Goal: Task Accomplishment & Management: Use online tool/utility

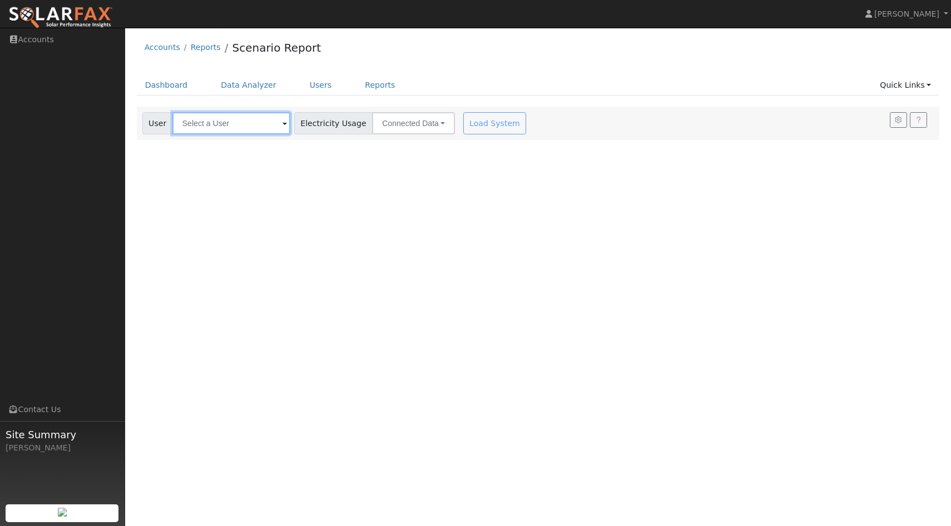
click at [242, 128] on input "text" at bounding box center [231, 123] width 118 height 22
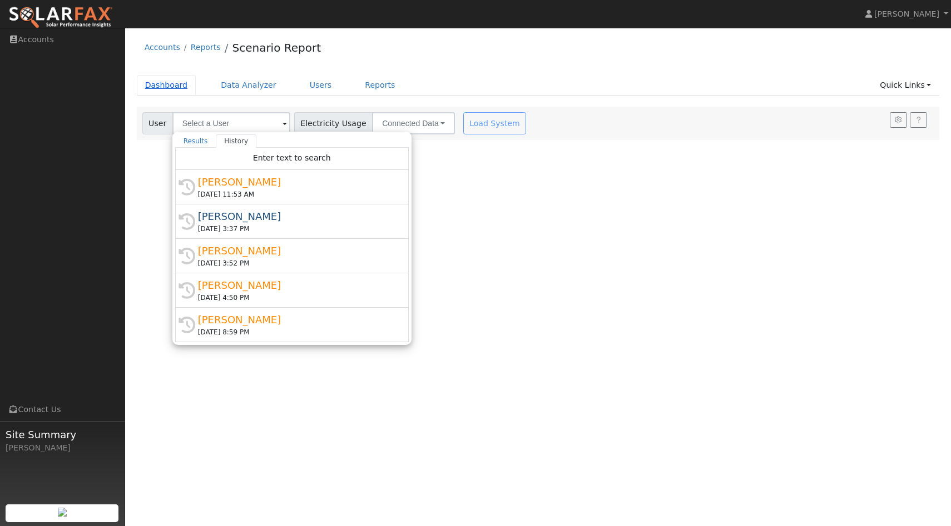
click at [188, 87] on link "Dashboard" at bounding box center [166, 85] width 59 height 21
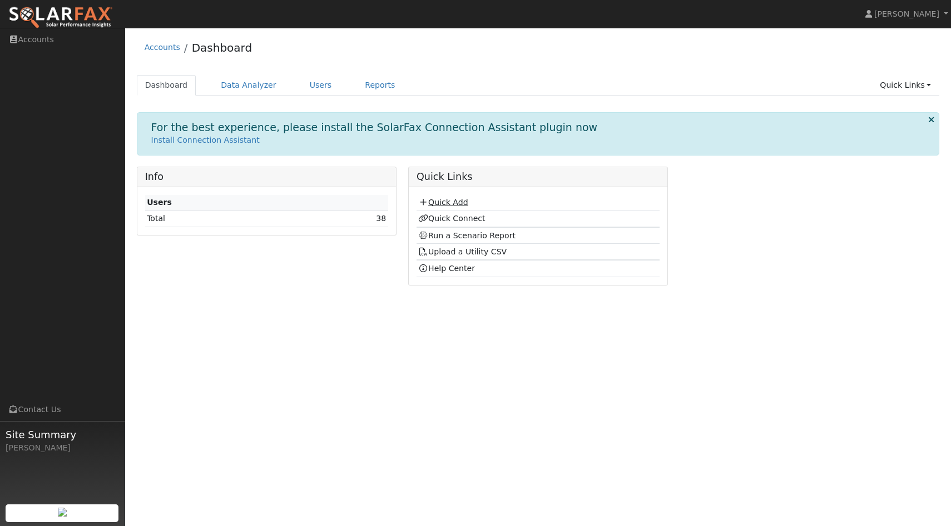
click at [444, 202] on link "Quick Add" at bounding box center [442, 202] width 49 height 9
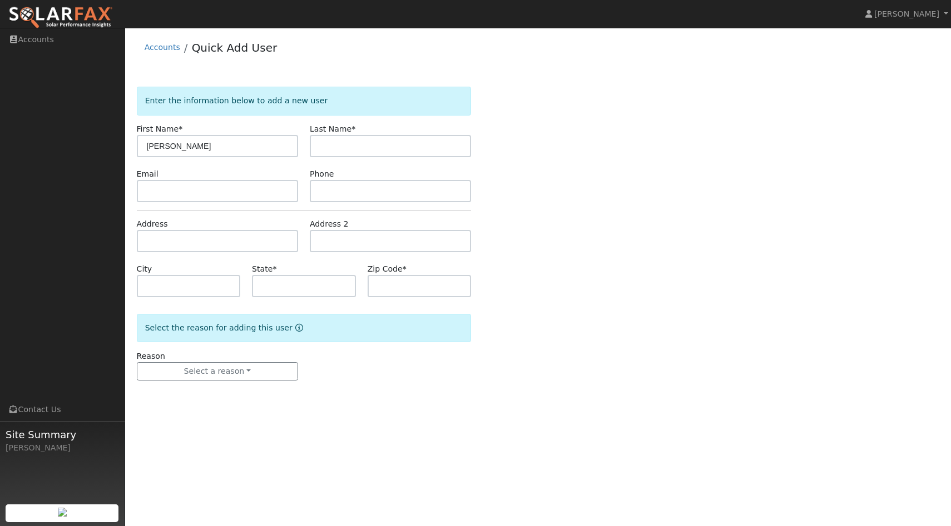
type input "Alicia"
click at [427, 154] on input "text" at bounding box center [390, 146] width 161 height 22
type input "Munoz"
click at [214, 240] on input "text" at bounding box center [217, 241] width 161 height 22
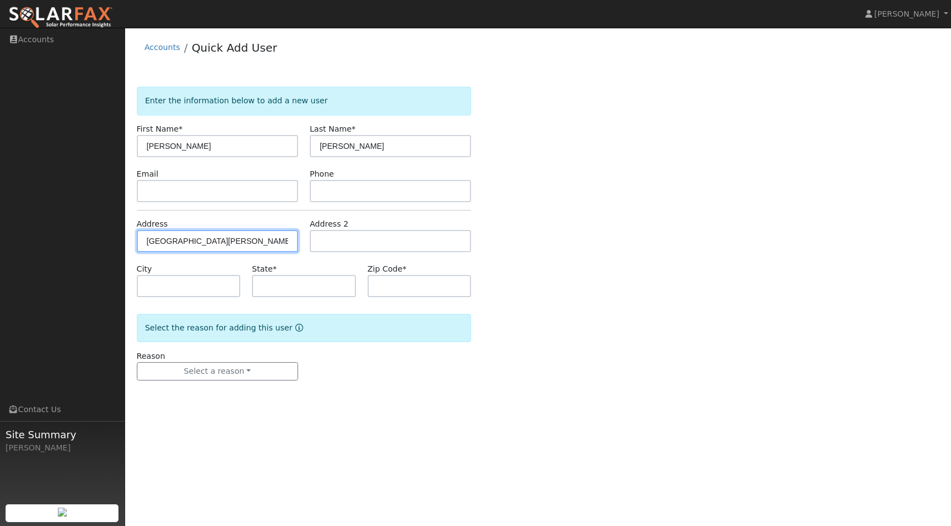
type input "1730 Abeja Lane"
type input "Manteca"
type input "CA"
type input "95337"
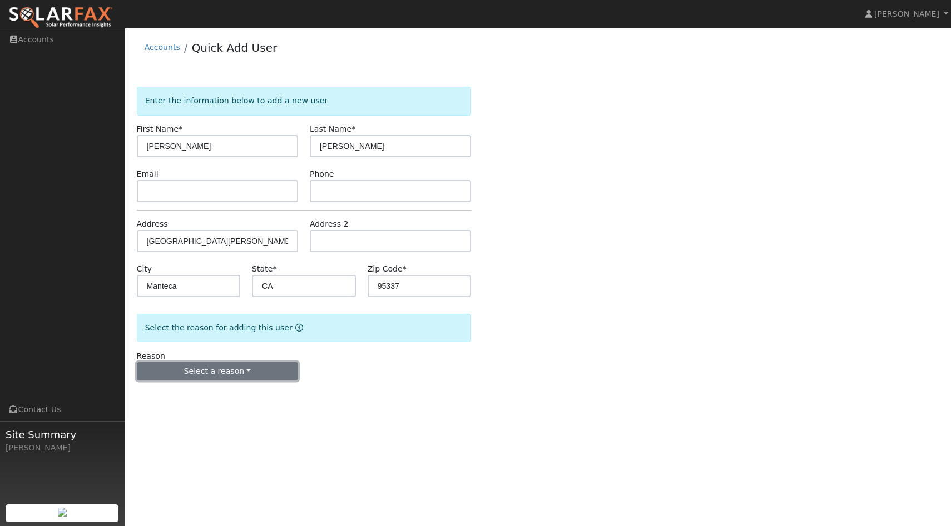
click at [195, 368] on button "Select a reason" at bounding box center [217, 371] width 161 height 19
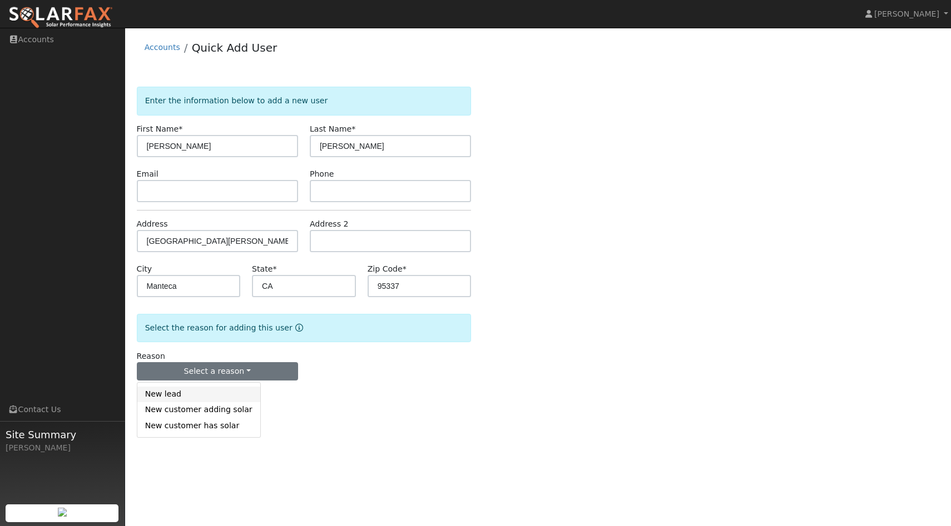
click at [187, 395] on link "New lead" at bounding box center [198, 395] width 123 height 16
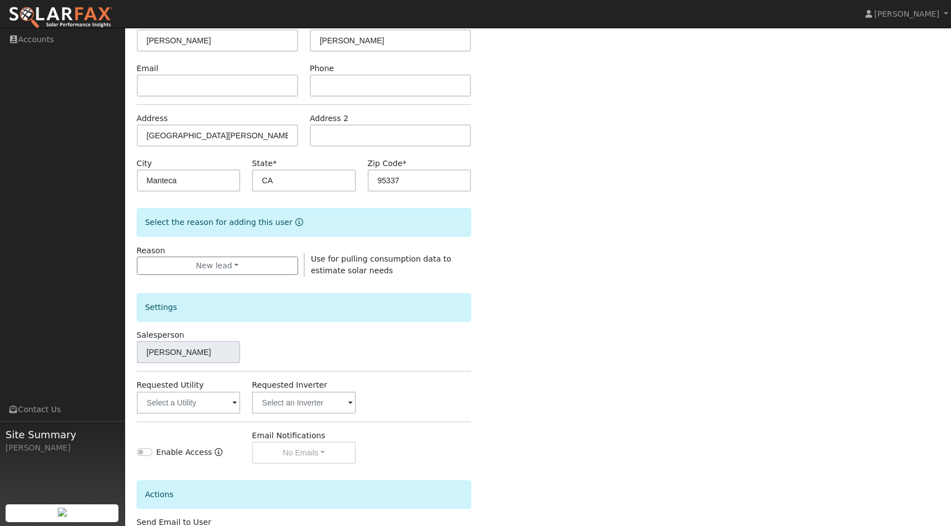
scroll to position [106, 0]
click at [196, 411] on input "text" at bounding box center [188, 402] width 103 height 22
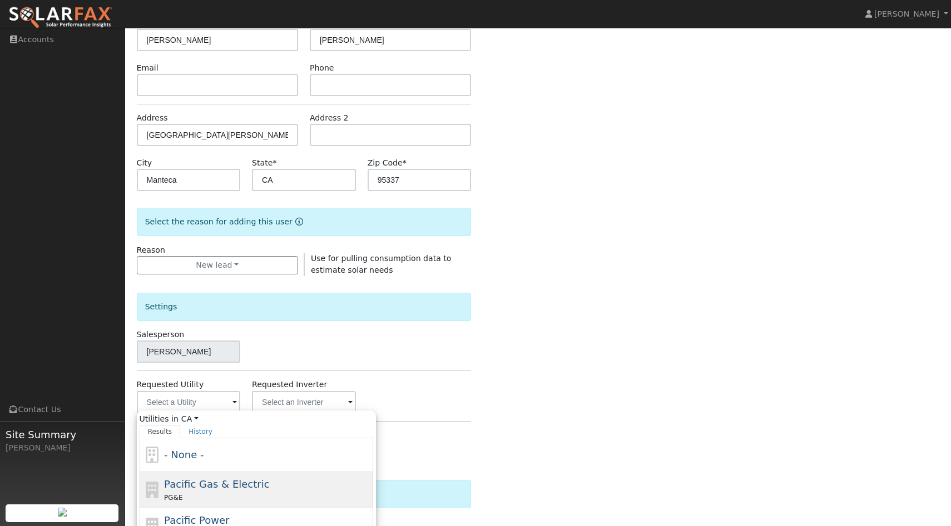
click at [189, 485] on span "Pacific Gas & Electric" at bounding box center [216, 485] width 105 height 12
type input "Pacific Gas & Electric"
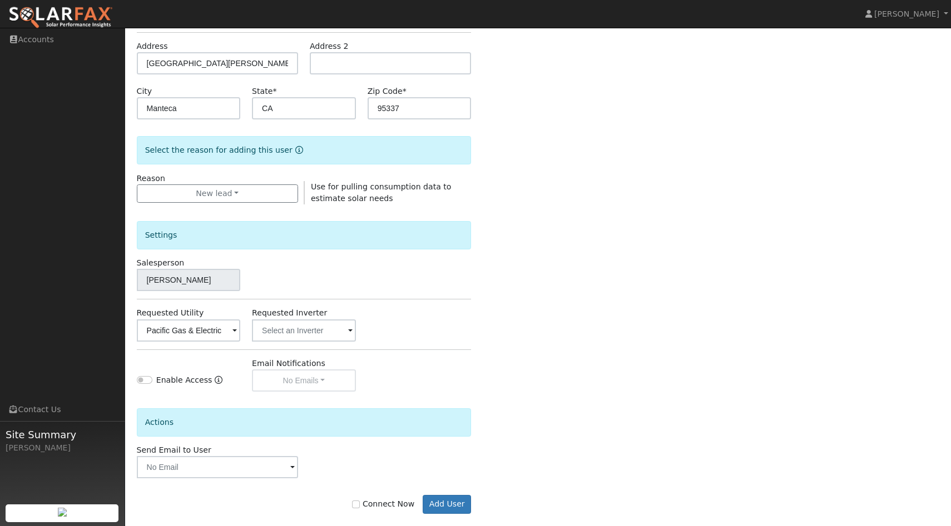
scroll to position [193, 0]
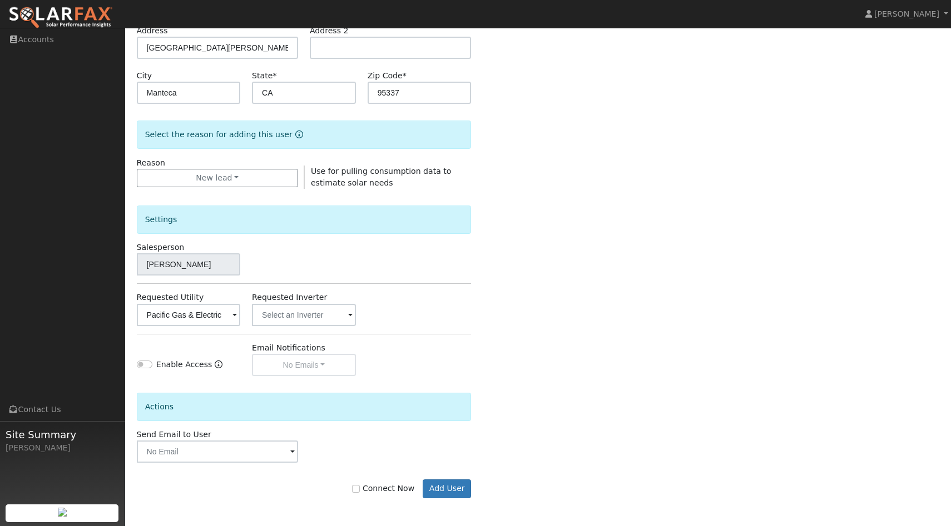
click at [371, 488] on label "Connect Now" at bounding box center [383, 489] width 62 height 12
click at [360, 488] on input "Connect Now" at bounding box center [356, 489] width 8 height 8
checkbox input "true"
click at [435, 491] on button "Add User" at bounding box center [446, 489] width 48 height 19
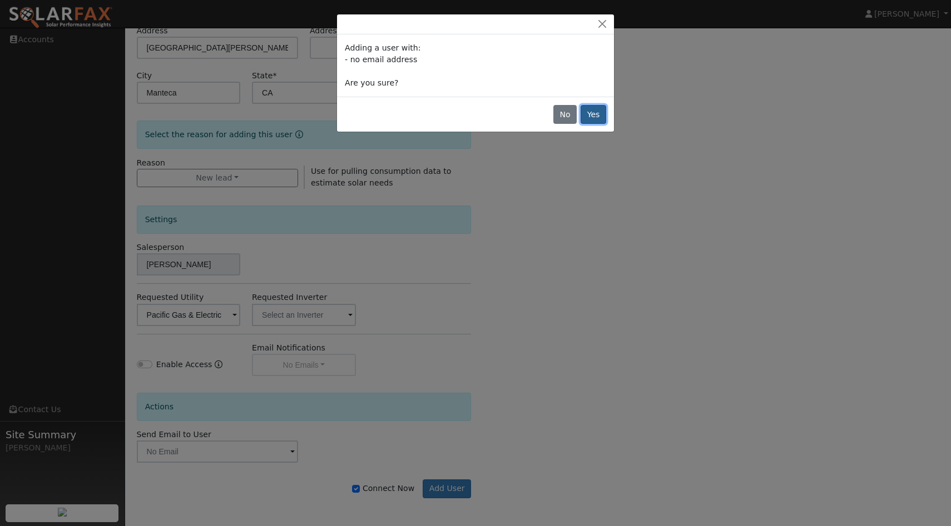
click at [591, 112] on button "Yes" at bounding box center [593, 114] width 26 height 19
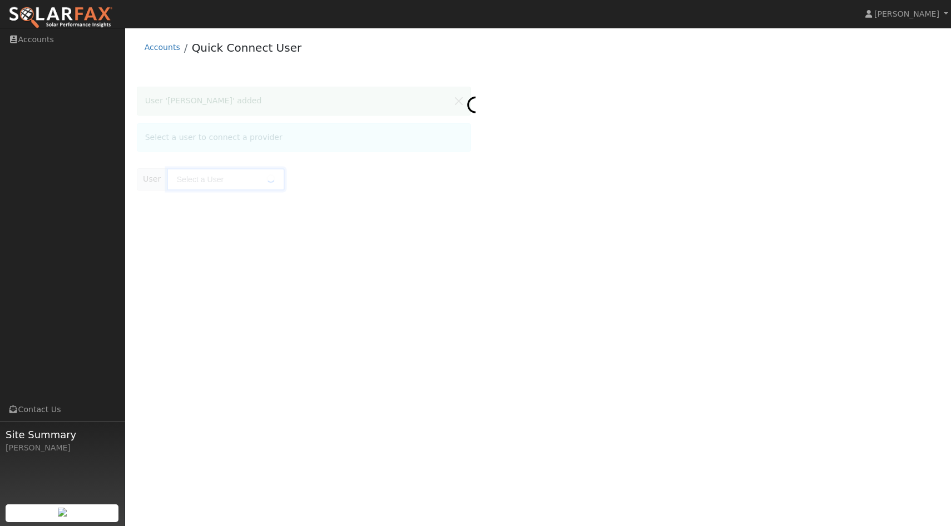
type input "Alicia Munoz"
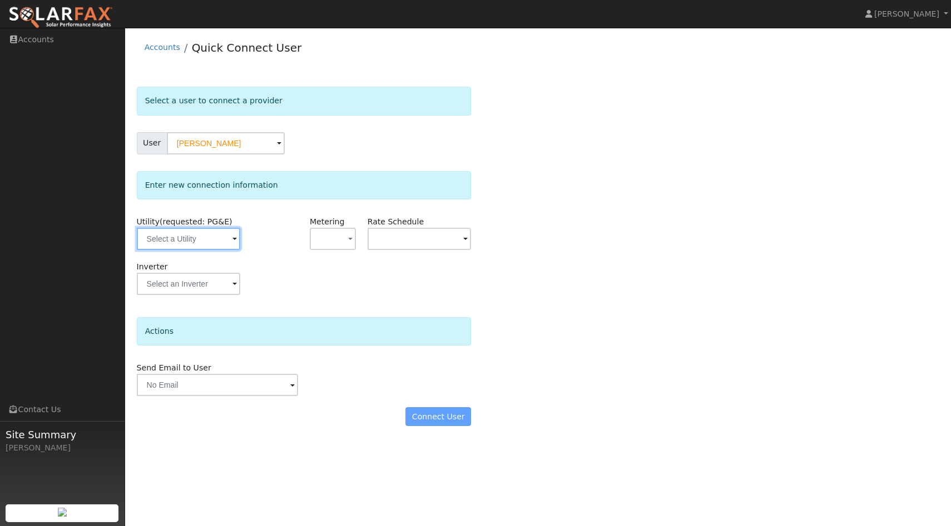
click at [230, 241] on input "text" at bounding box center [188, 239] width 103 height 22
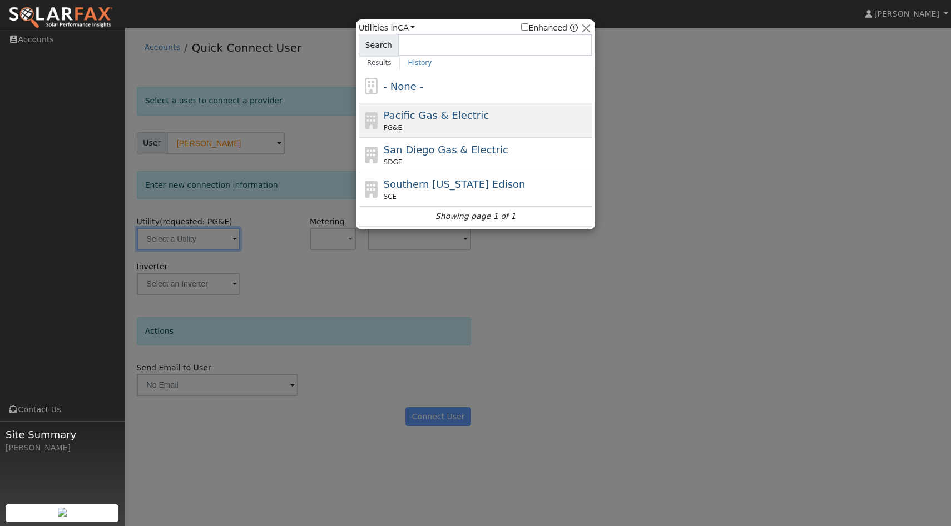
click at [464, 128] on div "PG&E" at bounding box center [487, 128] width 206 height 10
type input "PG&E"
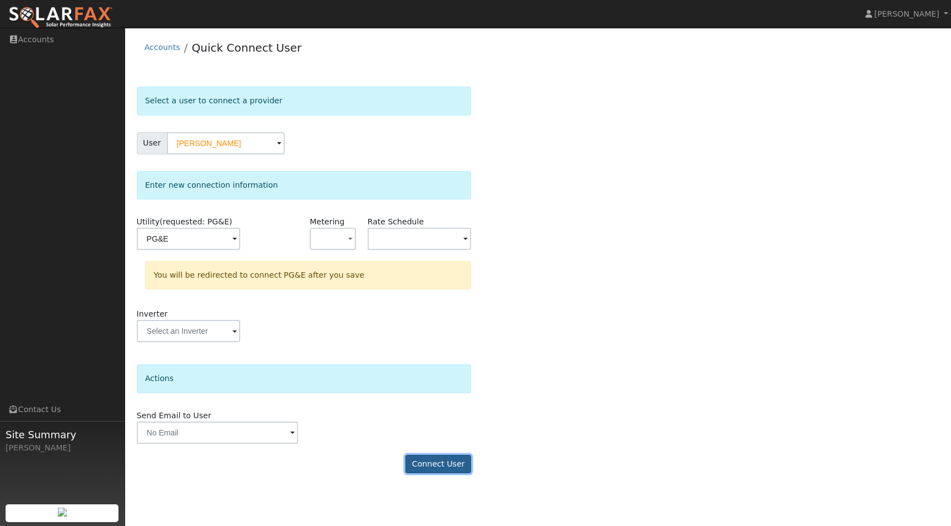
click at [446, 467] on button "Connect User" at bounding box center [438, 464] width 66 height 19
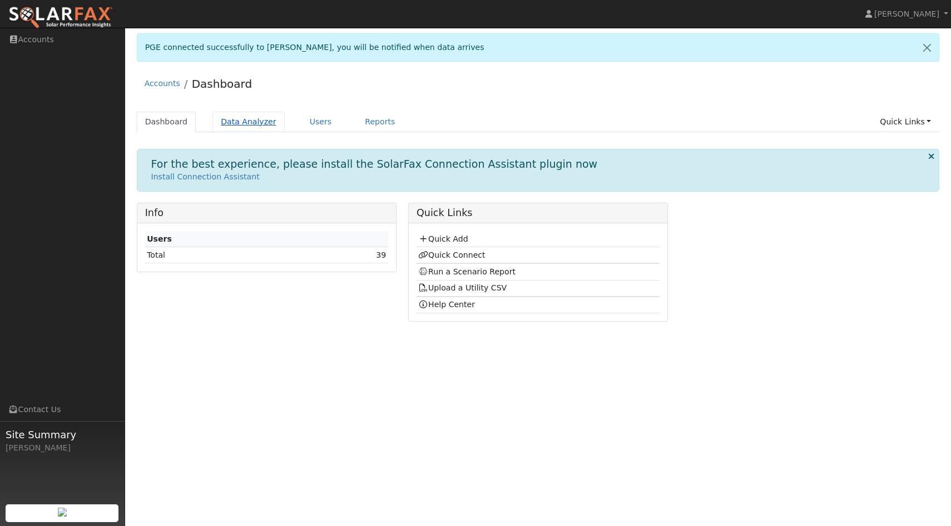
click at [241, 118] on link "Data Analyzer" at bounding box center [248, 122] width 72 height 21
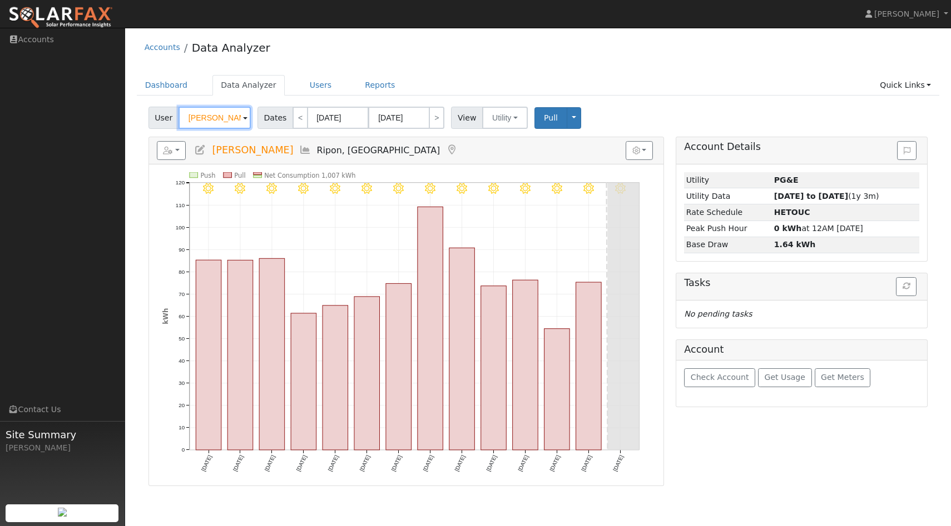
click at [237, 114] on input "[PERSON_NAME]" at bounding box center [214, 118] width 72 height 22
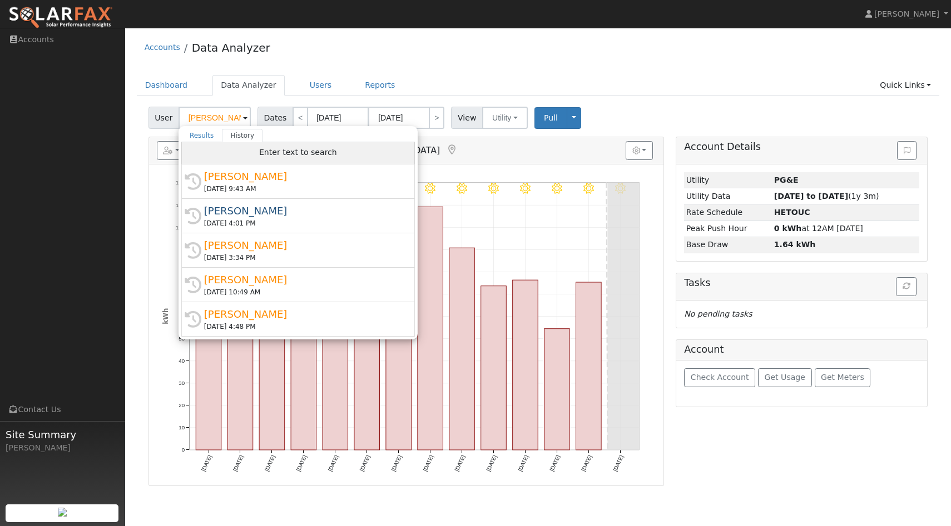
click at [242, 157] on div "Enter text to search" at bounding box center [297, 153] width 233 height 22
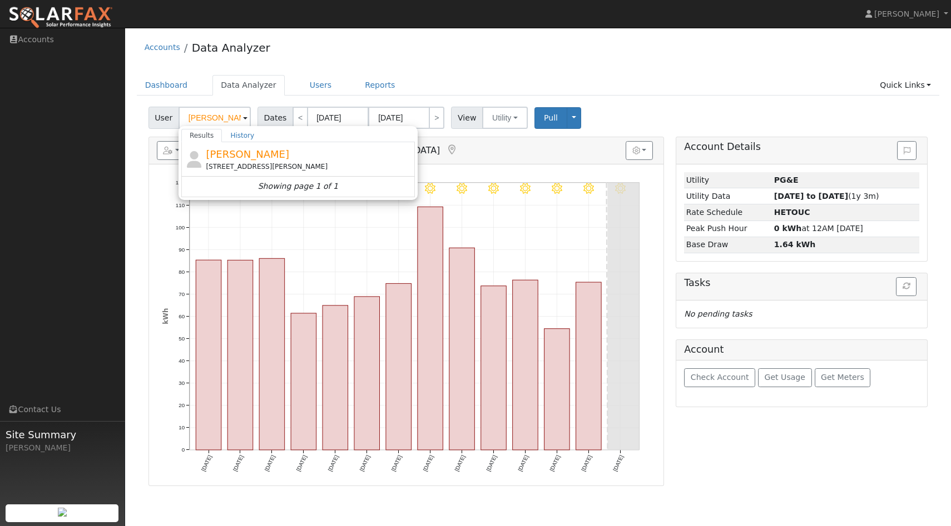
click at [237, 161] on div "[PERSON_NAME] [STREET_ADDRESS][PERSON_NAME]" at bounding box center [309, 159] width 206 height 25
type input "[PERSON_NAME]"
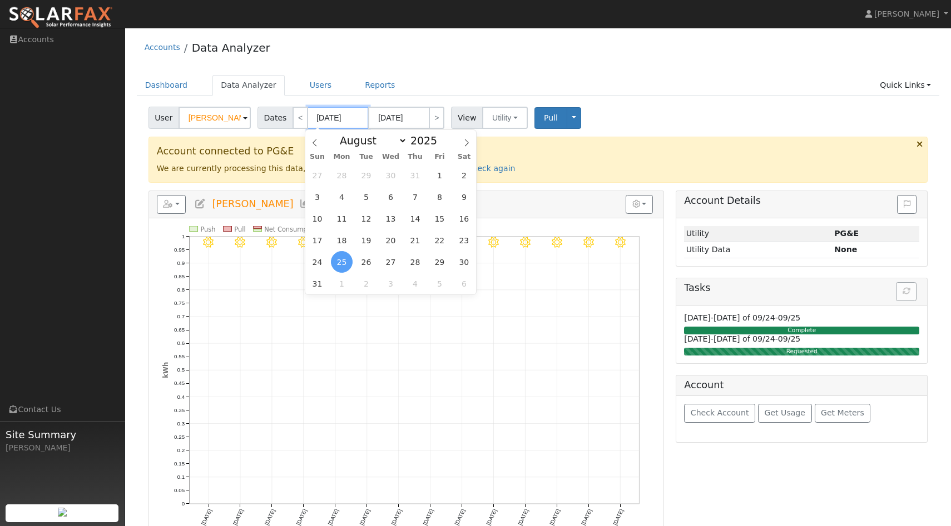
click at [344, 117] on input "[DATE]" at bounding box center [337, 118] width 61 height 22
click at [440, 145] on span at bounding box center [443, 144] width 8 height 6
type input "2024"
click at [395, 202] on span "7" at bounding box center [391, 197] width 22 height 22
type input "[DATE]"
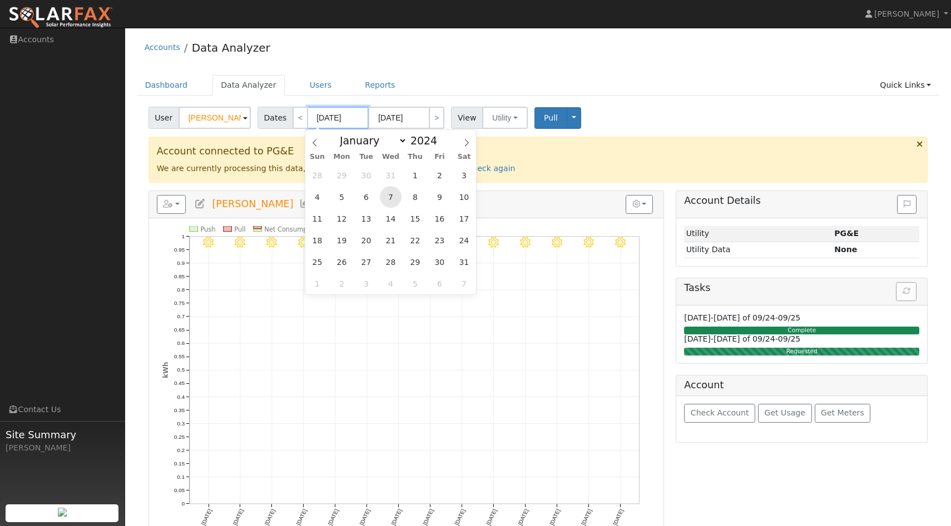
type input "[DATE]"
type input "2024"
select select "7"
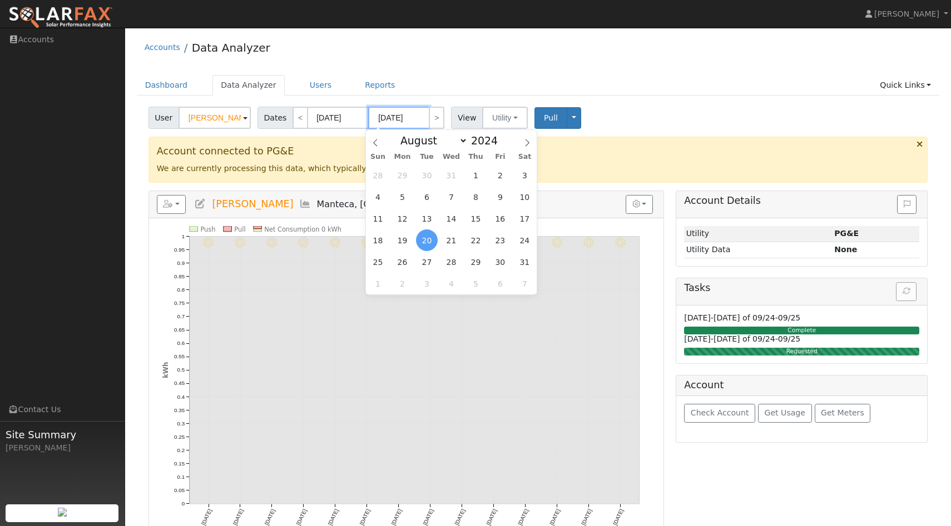
click at [419, 122] on input "[DATE]" at bounding box center [398, 118] width 61 height 22
click at [503, 138] on span at bounding box center [504, 138] width 8 height 6
type input "2025"
click at [446, 261] on span "27" at bounding box center [451, 262] width 22 height 22
type input "[DATE]"
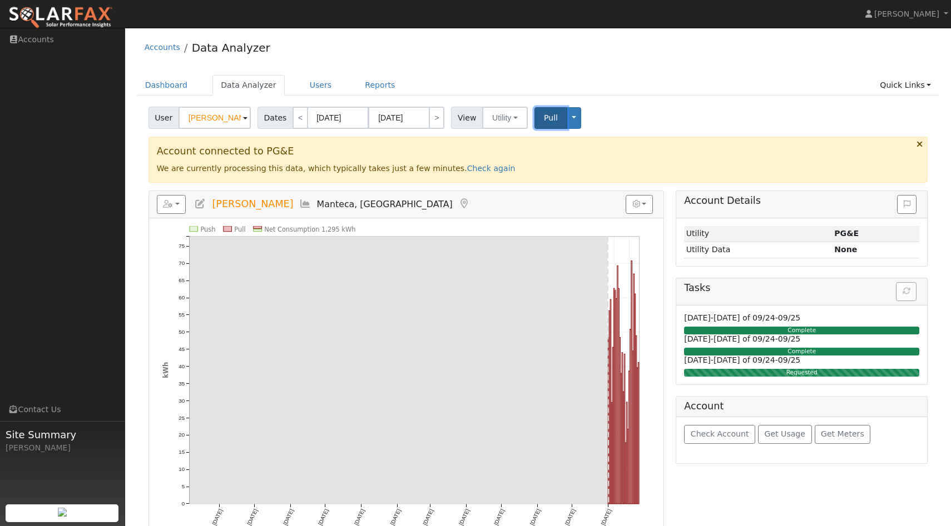
click at [549, 116] on span "Pull" at bounding box center [551, 117] width 14 height 9
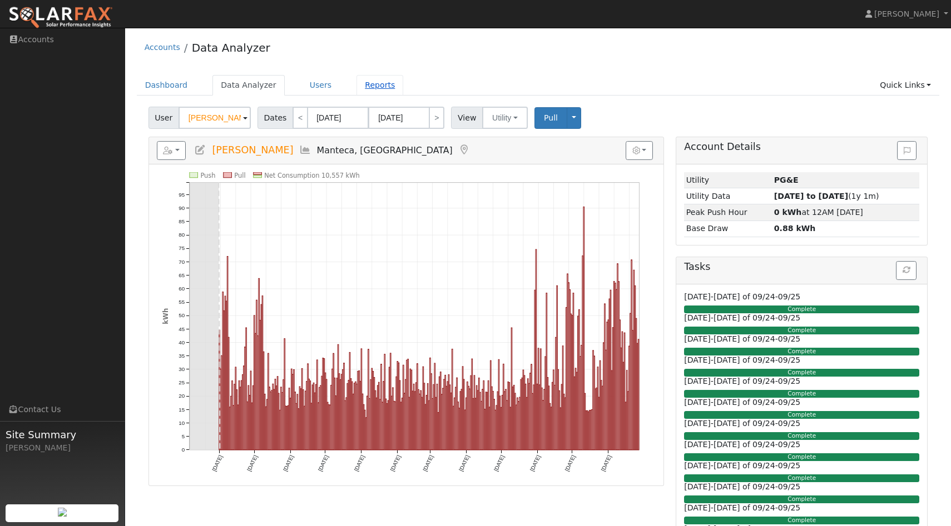
click at [361, 85] on link "Reports" at bounding box center [379, 85] width 47 height 21
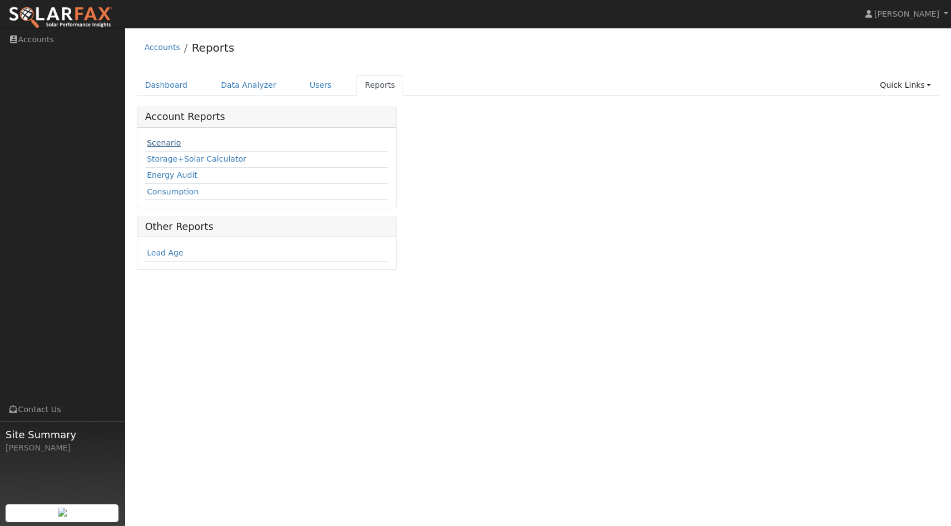
click at [177, 141] on link "Scenario" at bounding box center [164, 142] width 34 height 9
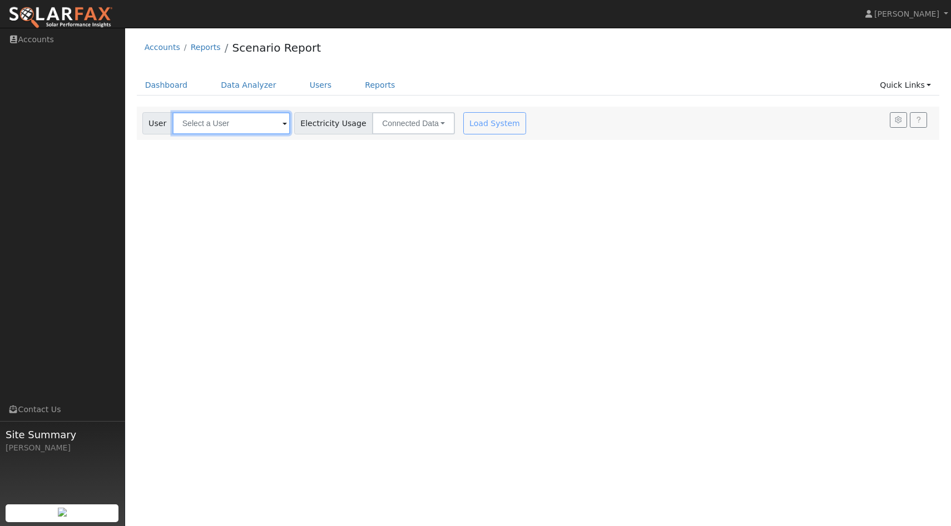
click at [235, 127] on input "text" at bounding box center [231, 123] width 118 height 22
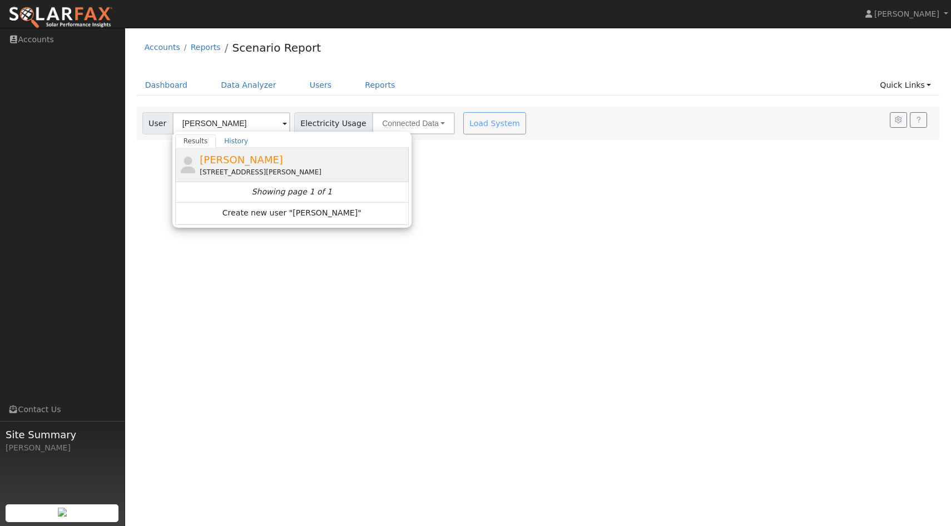
click at [216, 163] on span "[PERSON_NAME]" at bounding box center [241, 160] width 83 height 12
type input "[PERSON_NAME]"
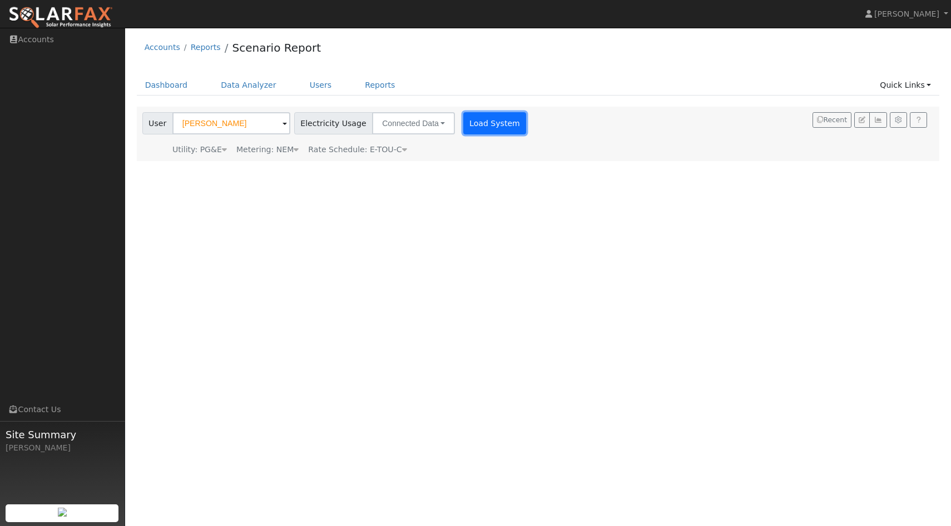
click at [485, 121] on button "Load System" at bounding box center [494, 123] width 63 height 22
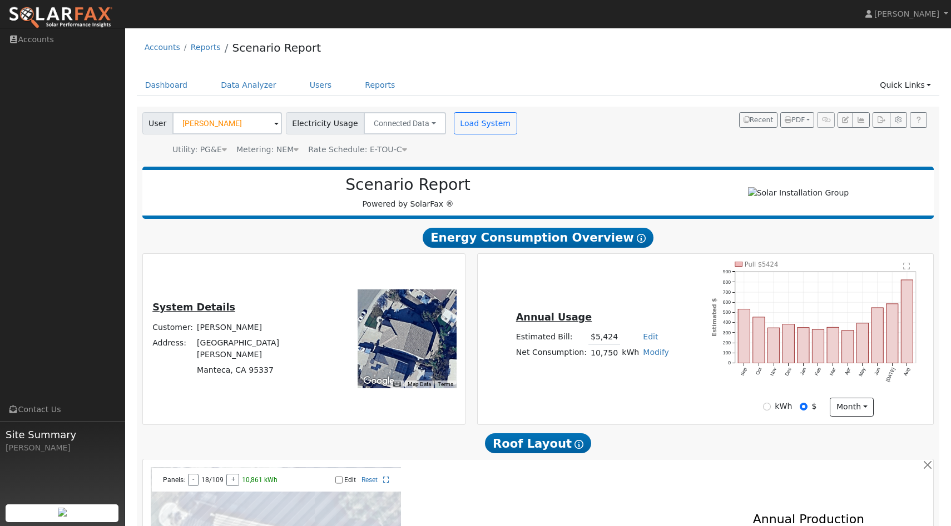
click at [772, 410] on div "kWh" at bounding box center [777, 407] width 29 height 12
click at [765, 411] on input "kWh" at bounding box center [767, 407] width 8 height 8
radio input "true"
radio input "false"
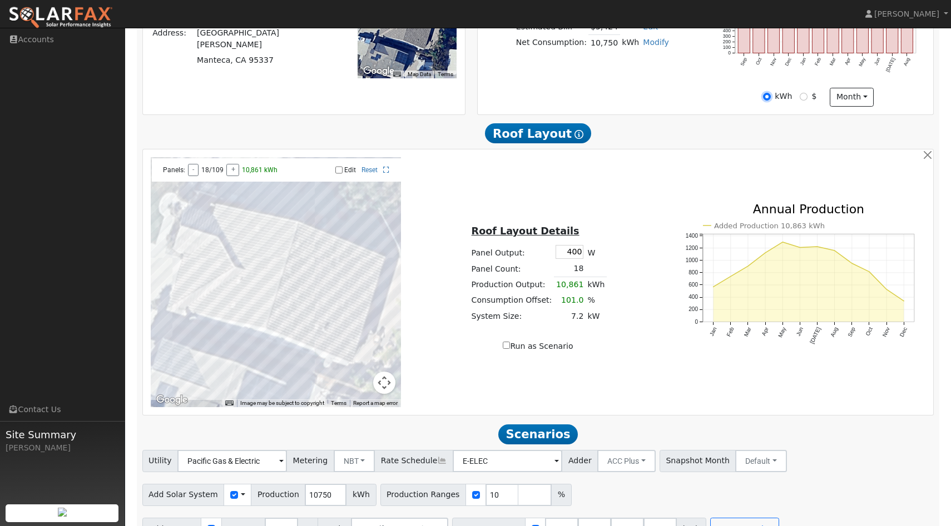
scroll to position [333, 0]
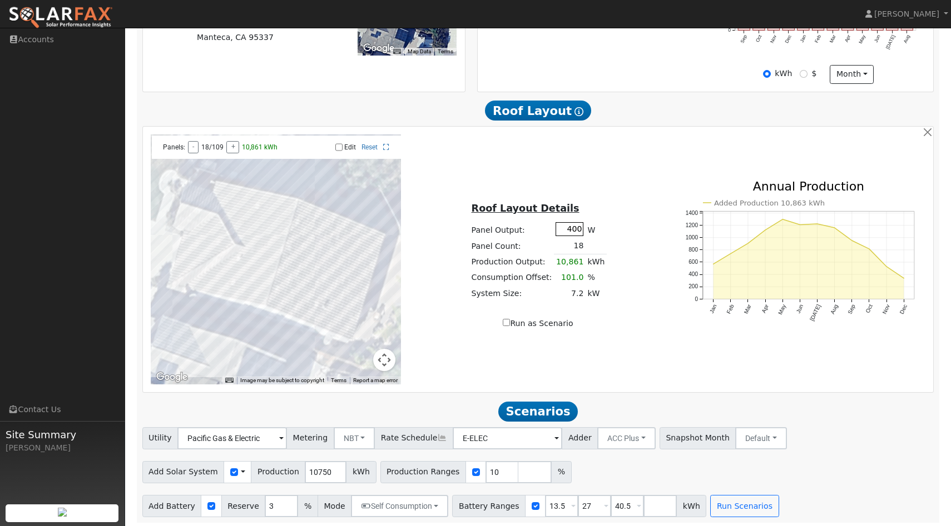
click at [570, 233] on input "400" at bounding box center [569, 229] width 28 height 14
type input "410"
click at [629, 286] on div "Roof Layout Details Panel Output: 410 W Panel Count: 18 Production Output: 10,8…" at bounding box center [538, 260] width 262 height 140
click at [319, 304] on div at bounding box center [276, 260] width 250 height 250
click at [308, 299] on div at bounding box center [276, 260] width 250 height 250
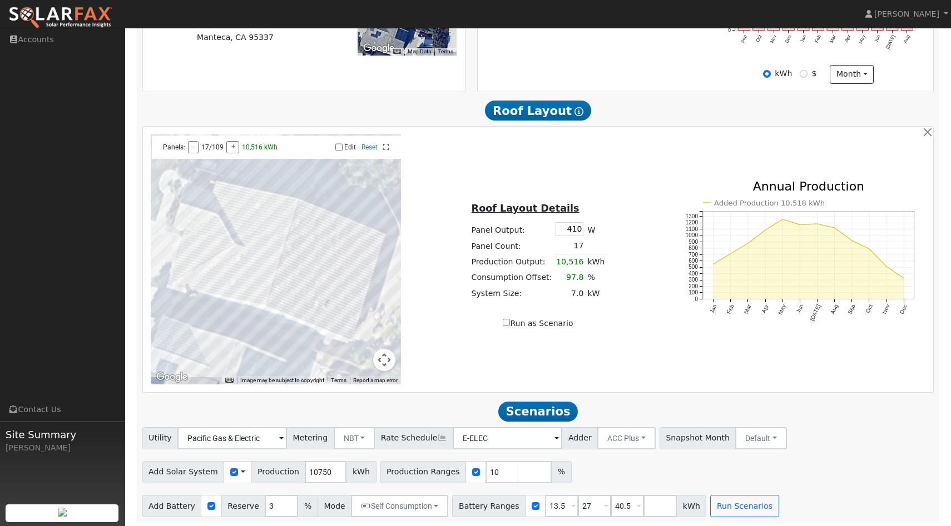
scroll to position [340, 0]
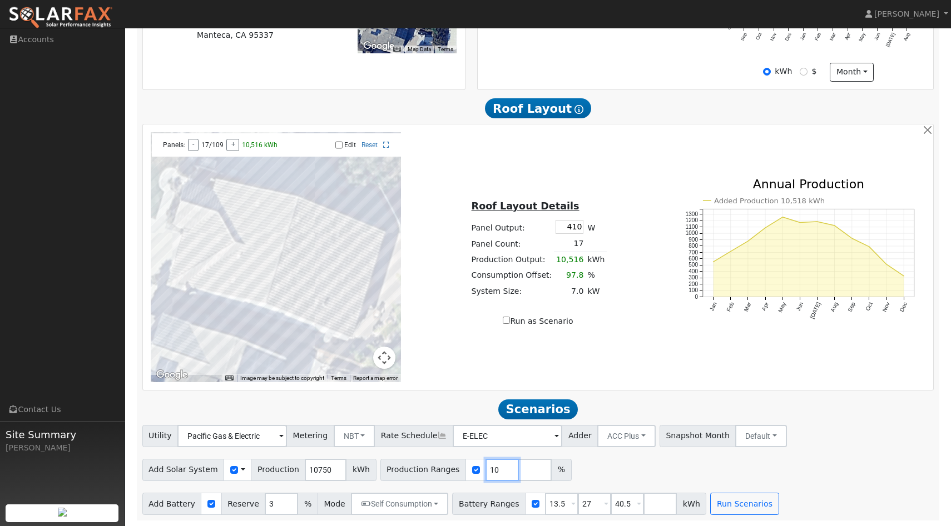
click at [489, 471] on input "10" at bounding box center [501, 470] width 33 height 22
type input "130"
type input "1"
click at [528, 468] on input "1" at bounding box center [534, 470] width 33 height 22
type input "1"
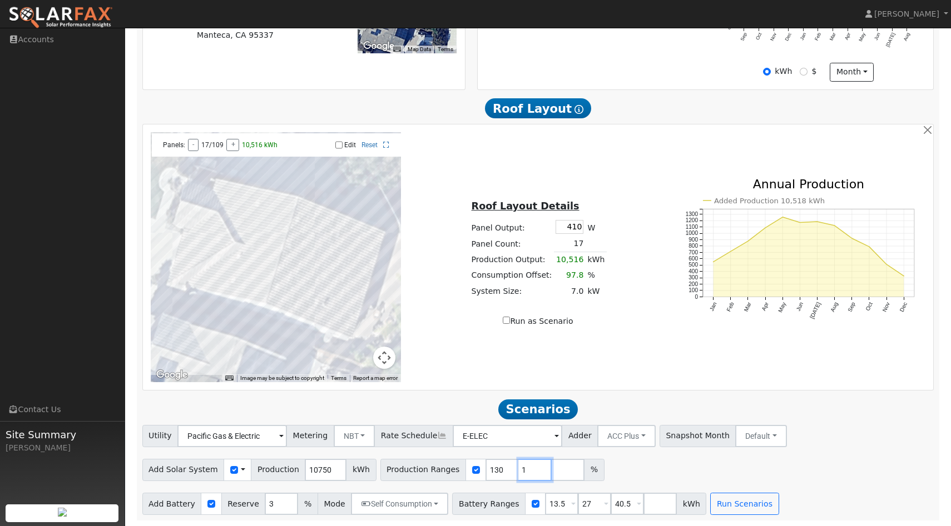
type input "130"
click at [495, 471] on input "0" at bounding box center [501, 470] width 33 height 22
type input "130"
type input "1"
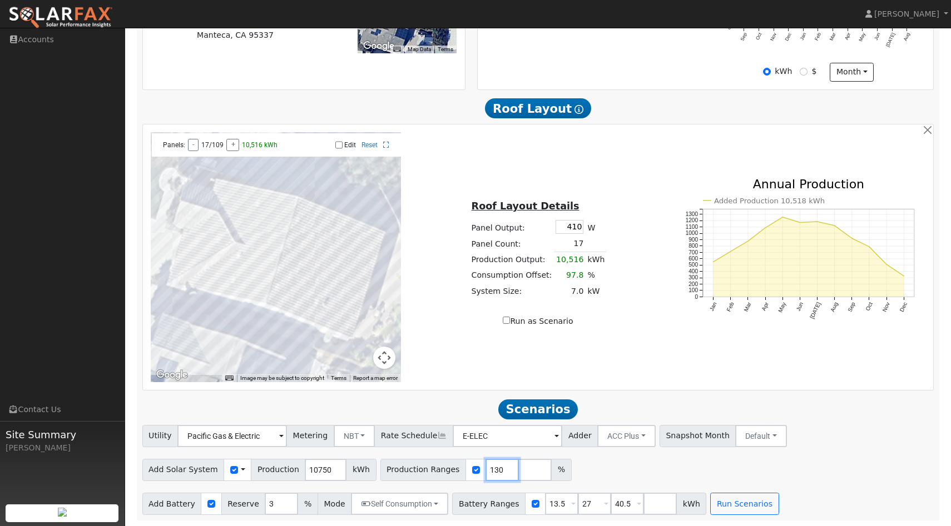
type input "130"
click at [518, 471] on input "number" at bounding box center [534, 470] width 33 height 22
type input "140"
click at [634, 477] on div "Add Solar System Use CSV Data Production 10750 kWh Production Ranges 130 140 %" at bounding box center [537, 468] width 795 height 26
click at [719, 494] on button "Run Scenarios" at bounding box center [744, 504] width 68 height 22
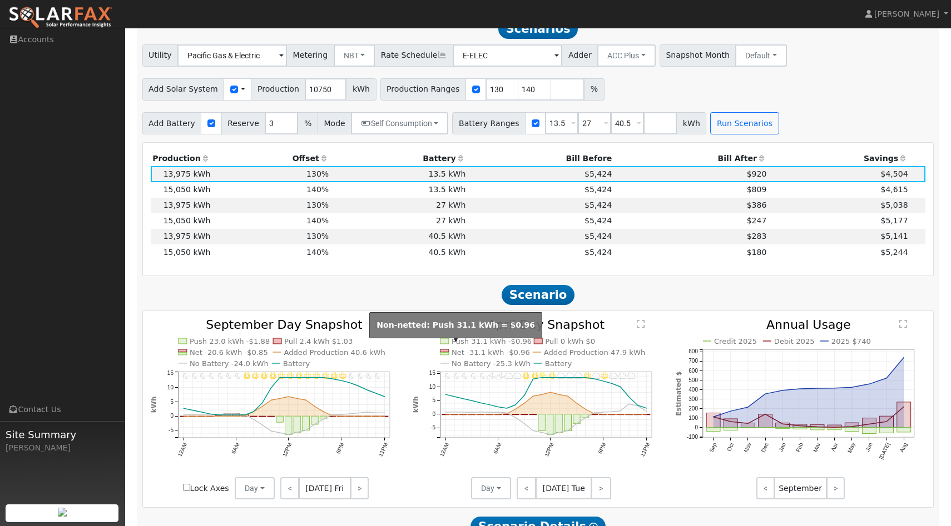
scroll to position [704, 0]
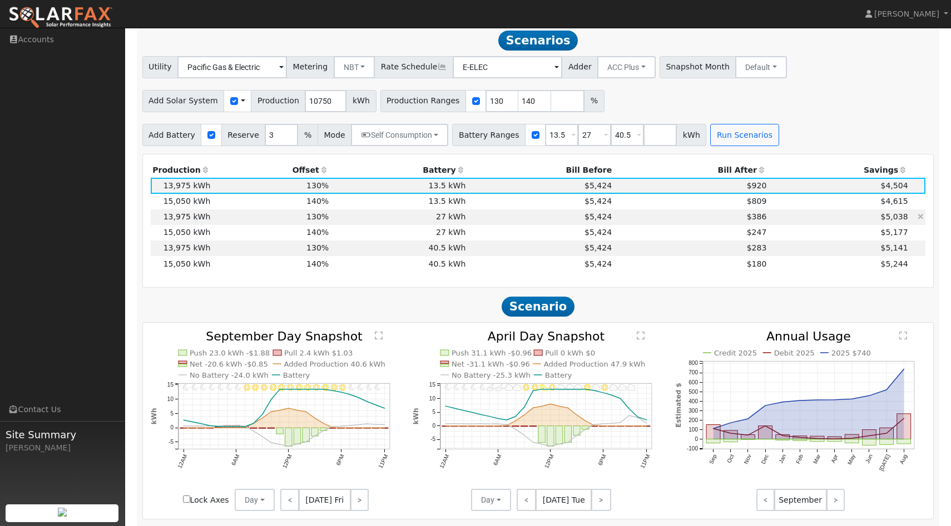
click at [471, 224] on td "$5,424" at bounding box center [540, 218] width 146 height 16
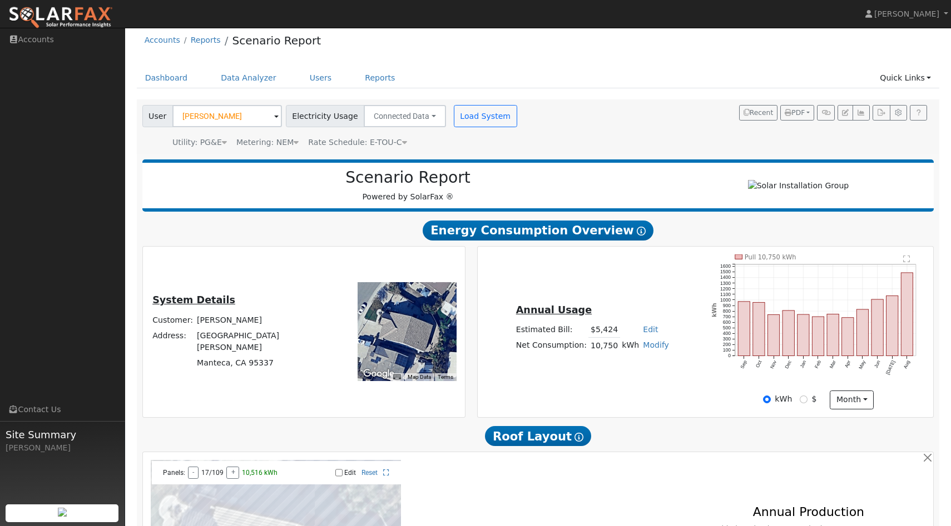
scroll to position [4, 0]
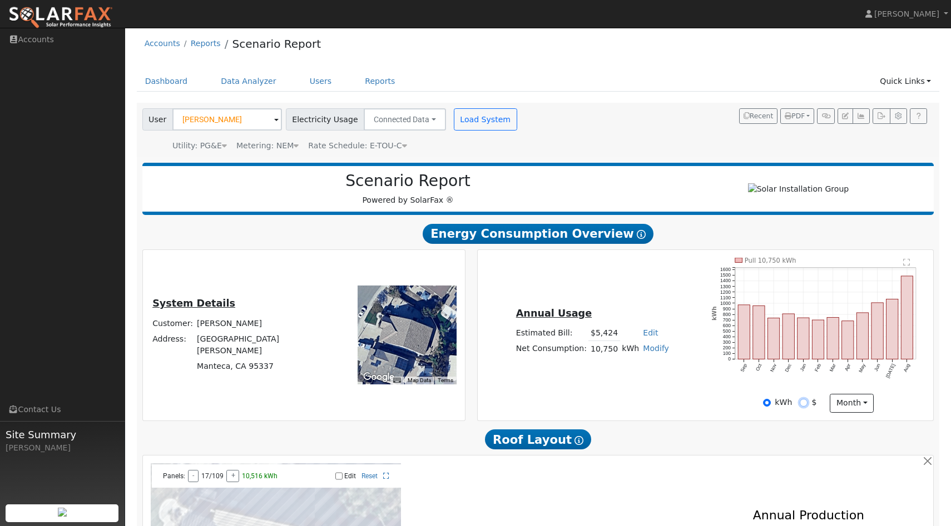
click at [800, 407] on input "$" at bounding box center [803, 403] width 8 height 8
radio input "true"
radio input "false"
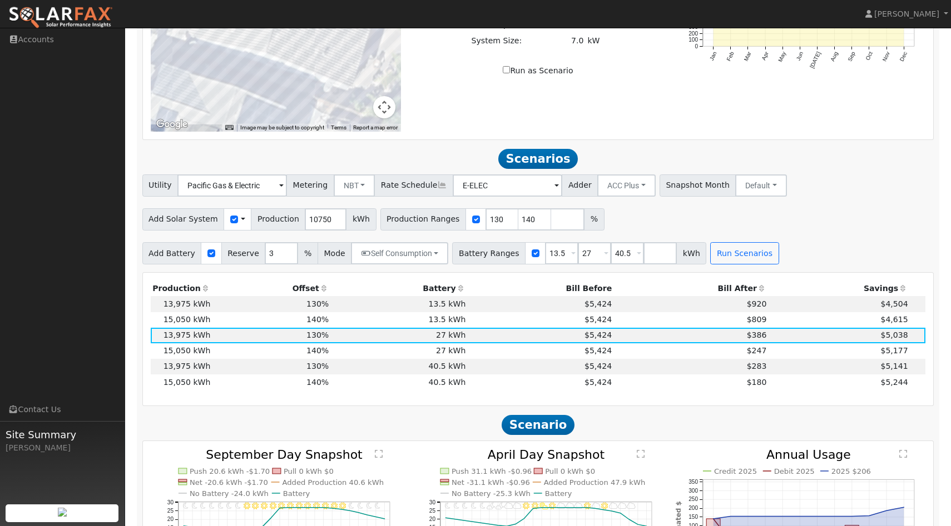
scroll to position [589, 0]
